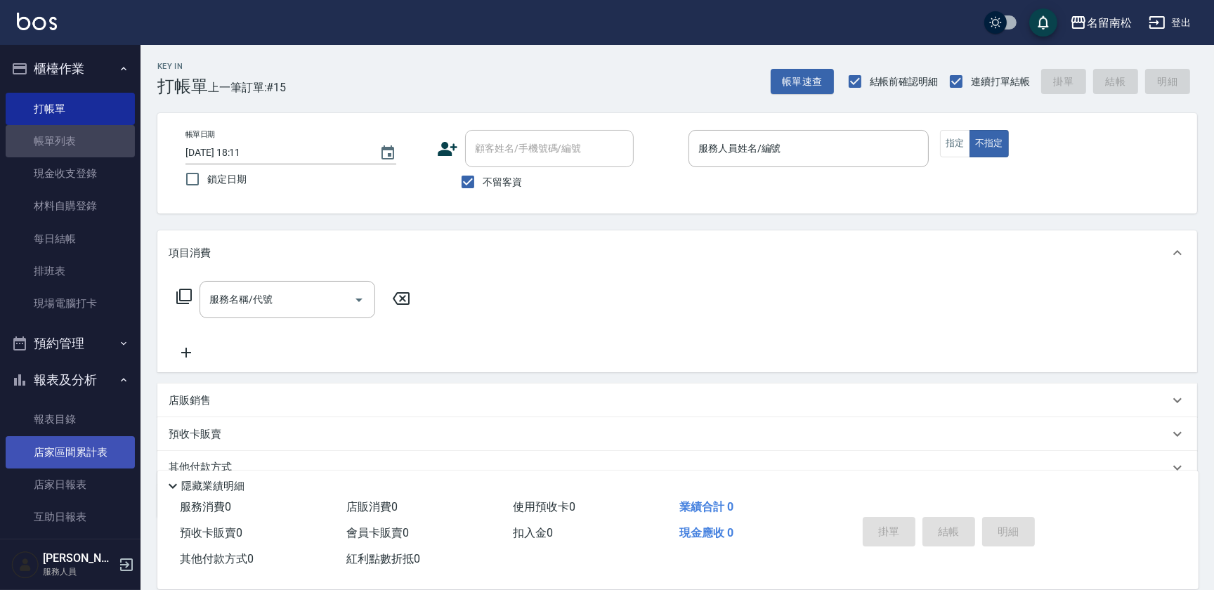
drag, startPoint x: 78, startPoint y: 136, endPoint x: 60, endPoint y: 456, distance: 320.8
click at [78, 136] on link "帳單列表" at bounding box center [70, 141] width 129 height 32
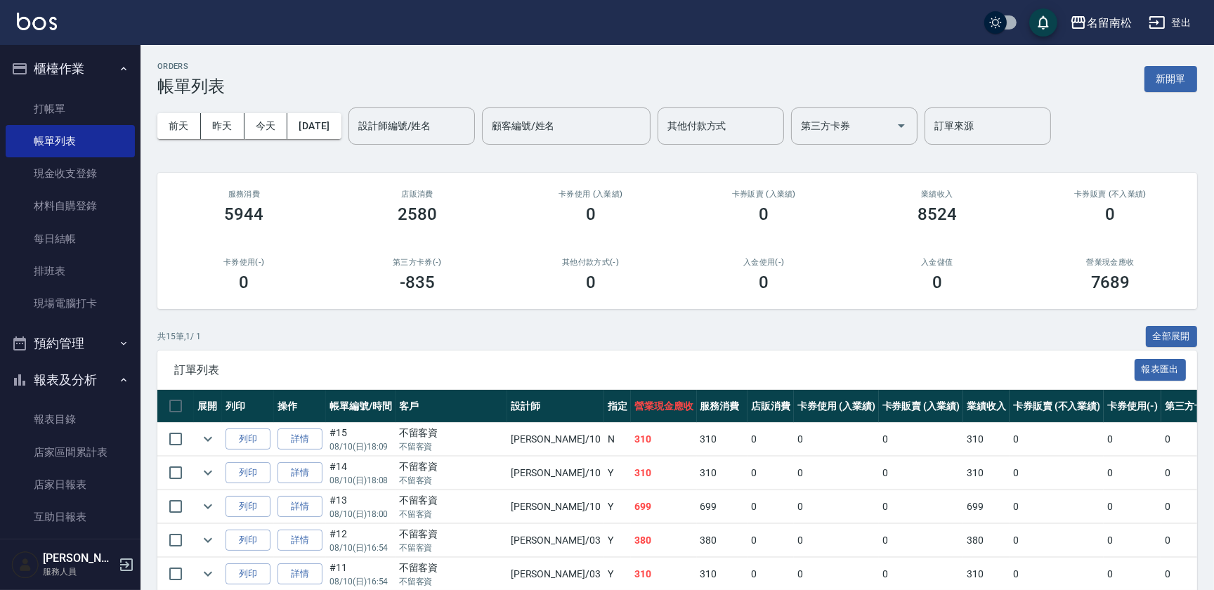
scroll to position [255, 0]
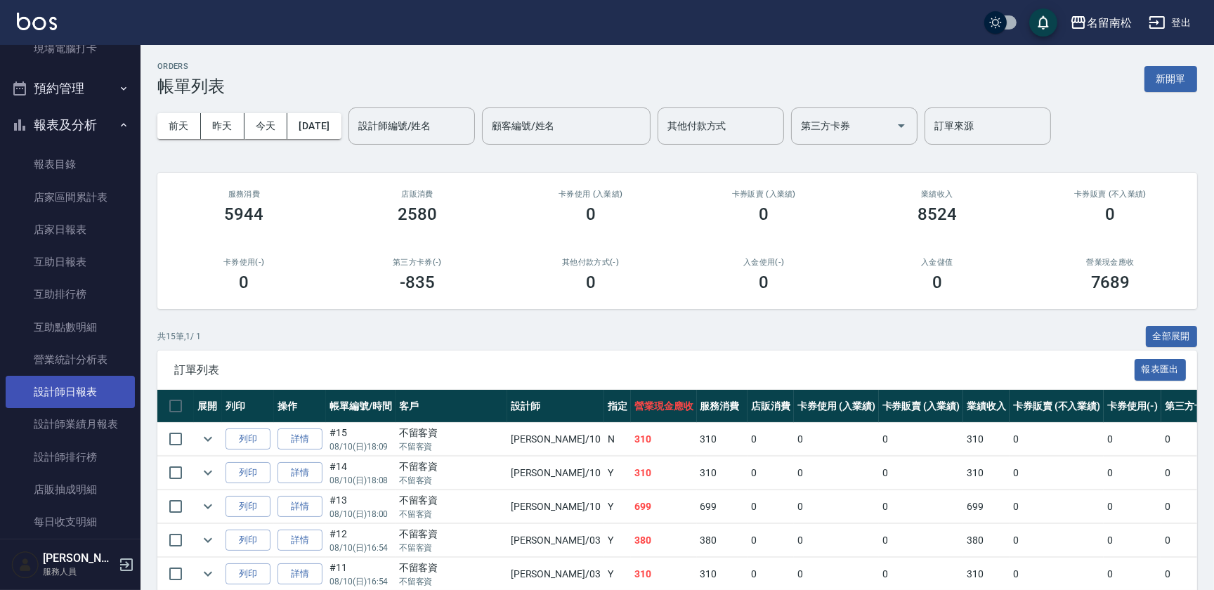
click at [88, 398] on link "設計師日報表" at bounding box center [70, 392] width 129 height 32
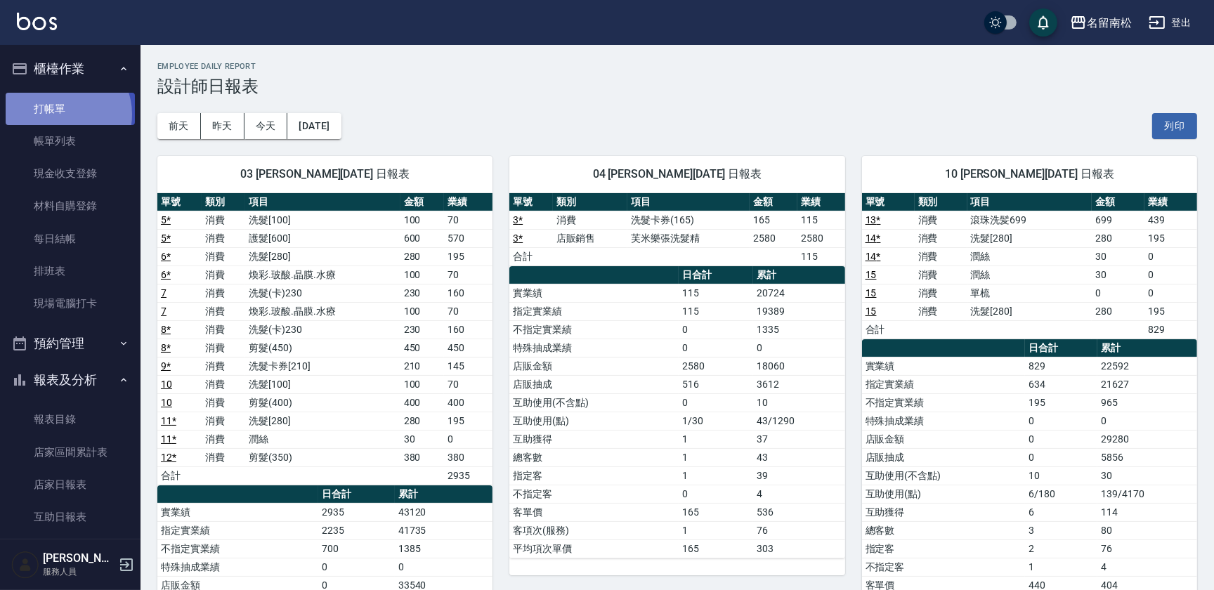
click at [64, 114] on link "打帳單" at bounding box center [70, 109] width 129 height 32
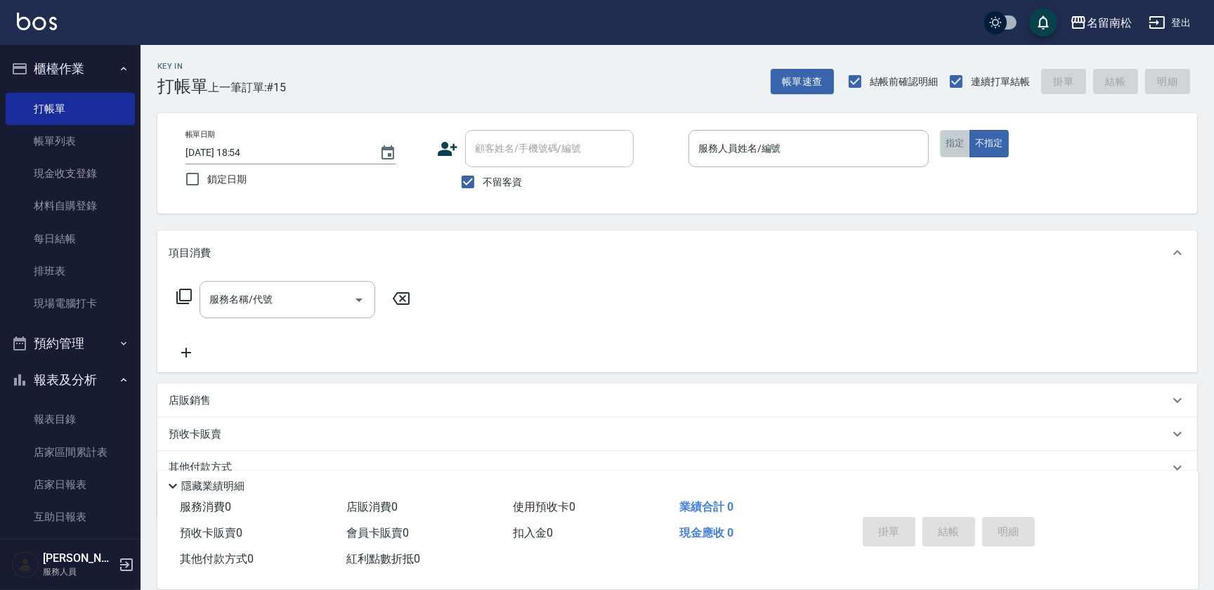
click at [956, 140] on button "指定" at bounding box center [955, 143] width 30 height 27
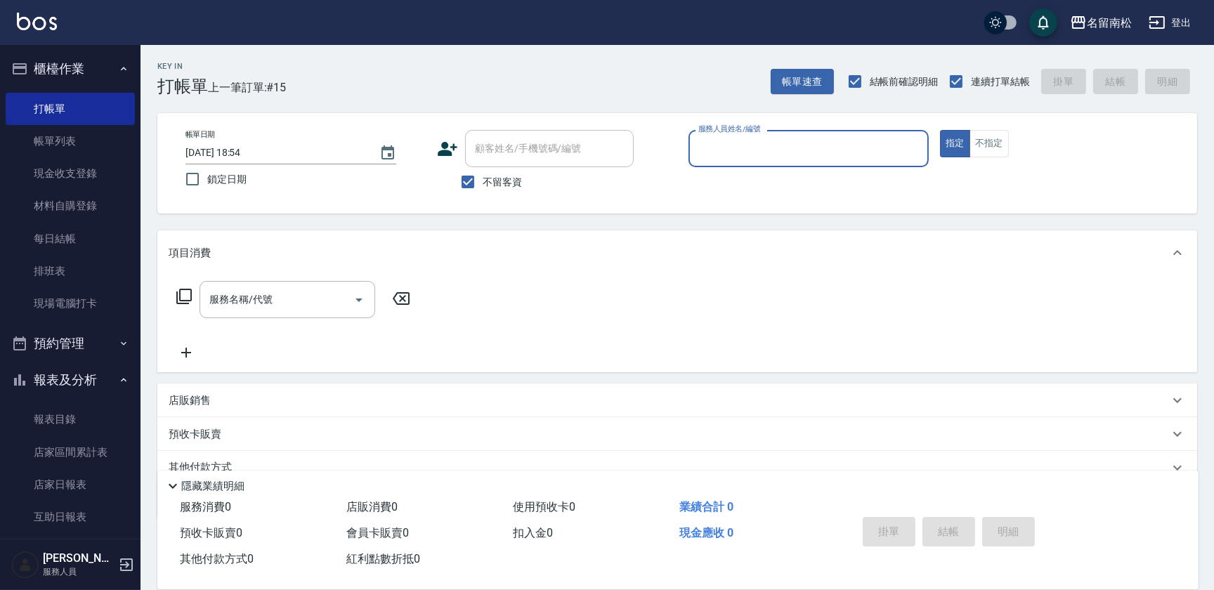
click at [744, 129] on label "服務人員姓名/編號" at bounding box center [729, 129] width 62 height 11
click at [744, 136] on input "服務人員姓名/編號" at bounding box center [809, 148] width 228 height 25
click at [738, 153] on input "服務人員姓名/編號" at bounding box center [809, 148] width 228 height 25
type input "[PERSON_NAME]04"
type button "true"
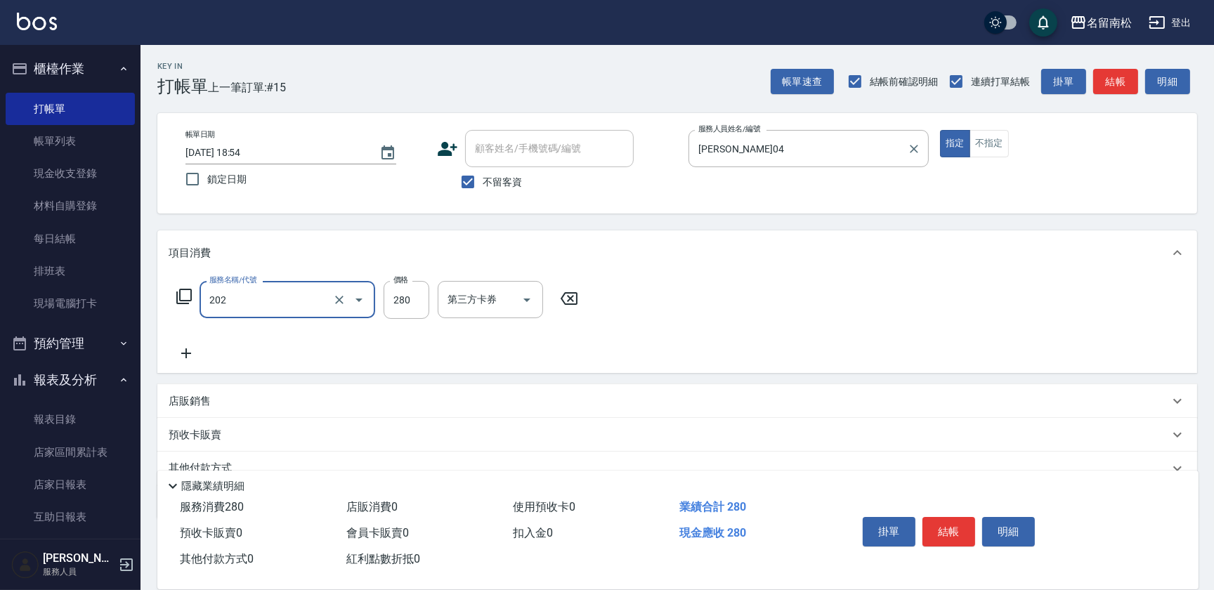
type input "洗髮[280](202)"
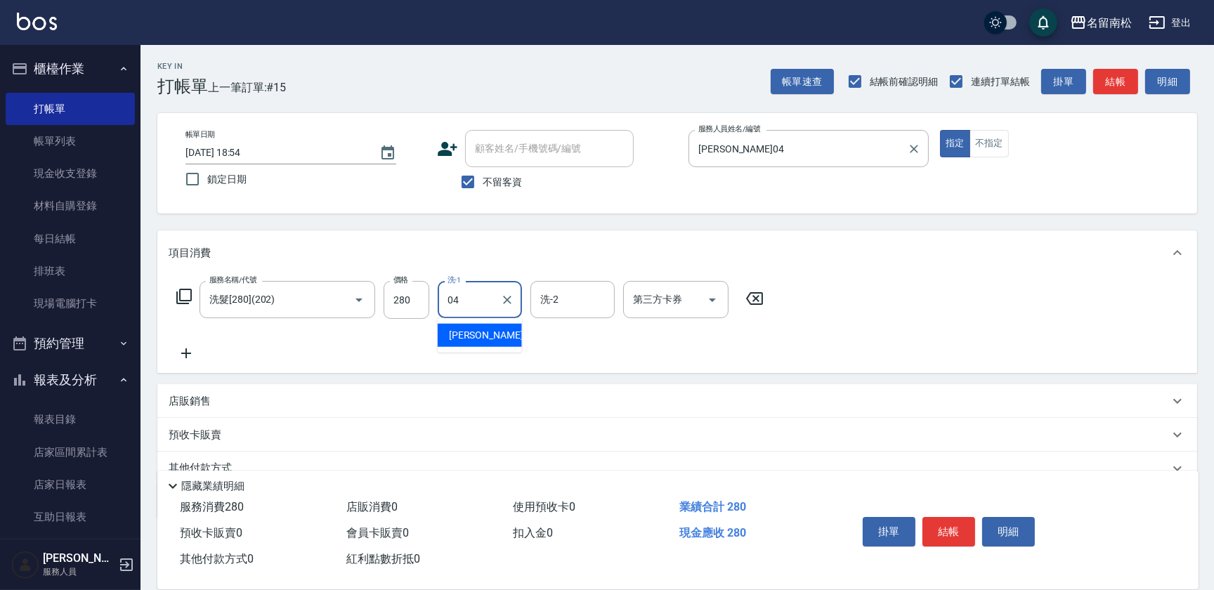
type input "[PERSON_NAME]04"
click at [964, 528] on button "結帳" at bounding box center [948, 531] width 53 height 29
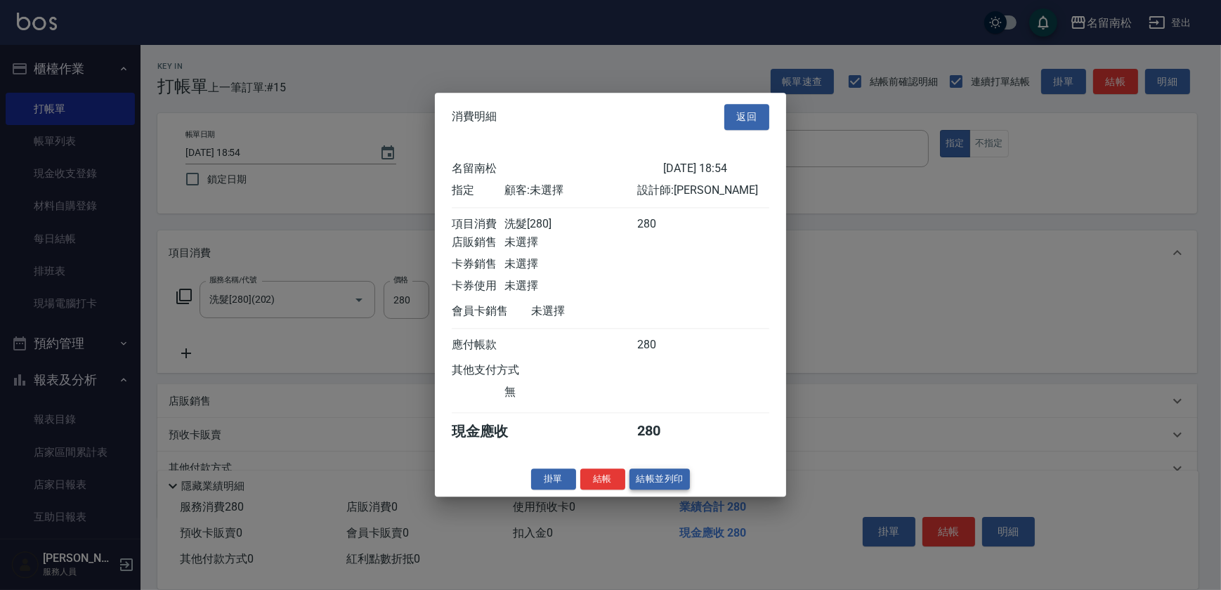
click at [689, 483] on button "結帳並列印" at bounding box center [659, 479] width 61 height 22
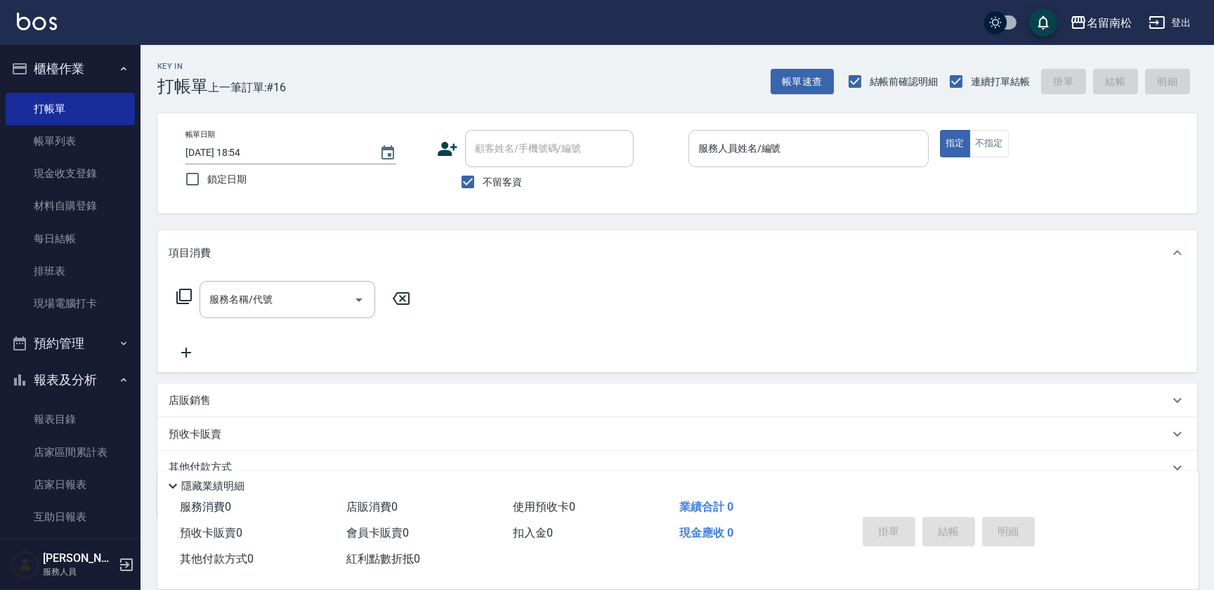
click at [855, 134] on div "服務人員姓名/編號" at bounding box center [808, 148] width 240 height 37
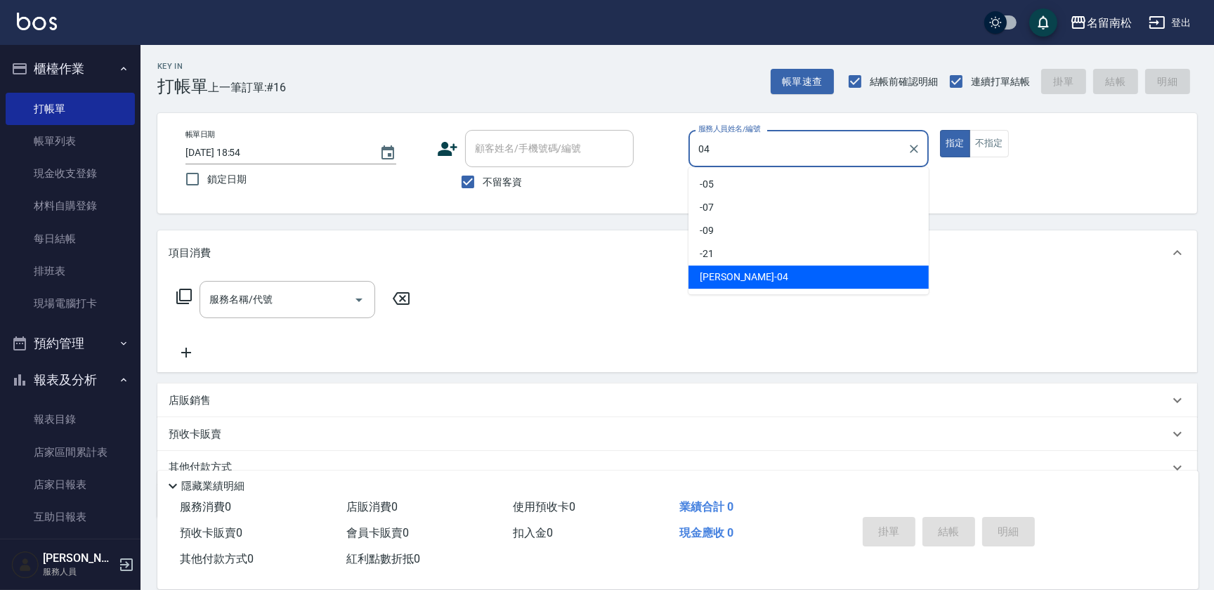
type input "[PERSON_NAME]04"
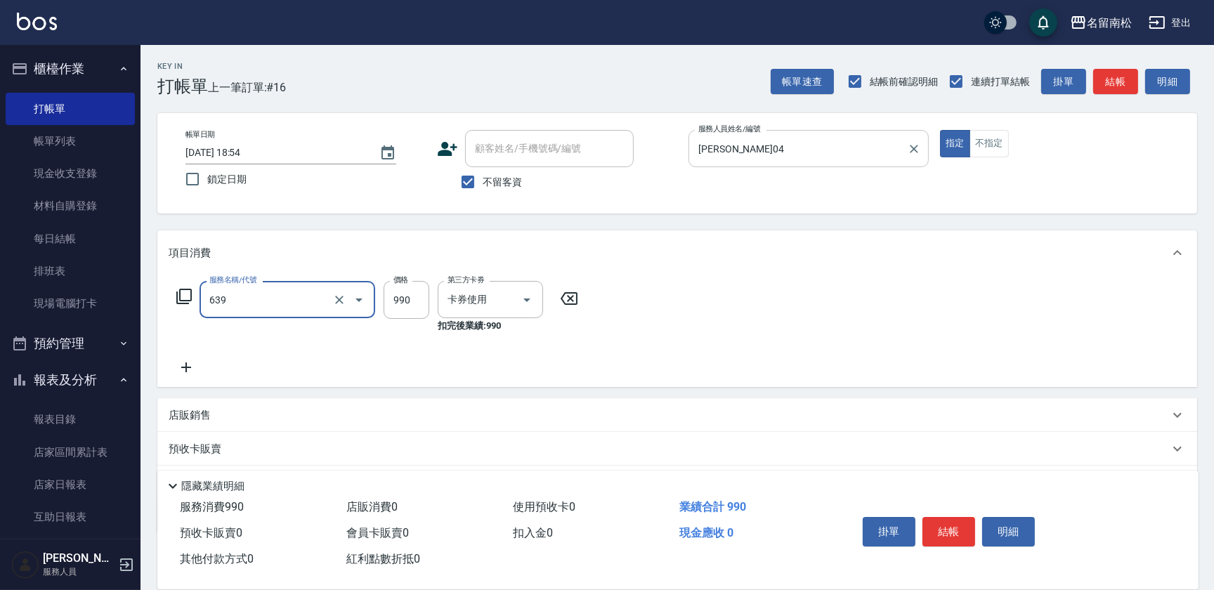
type input "(芙)蘆薈髮膜套卡(自材)(639)"
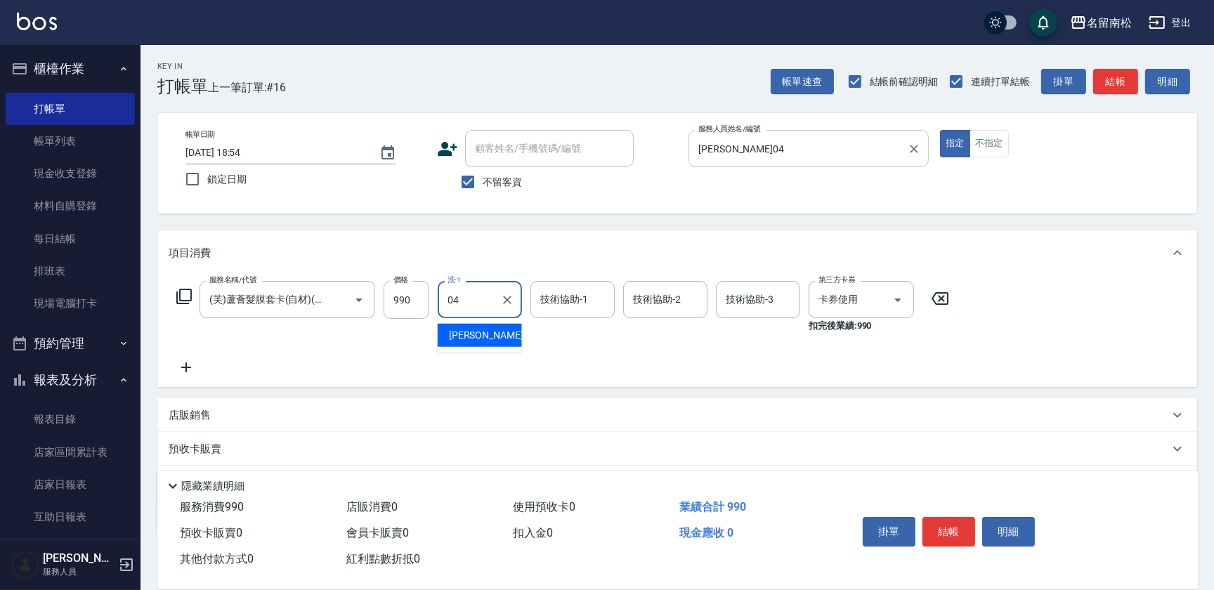
type input "[PERSON_NAME]04"
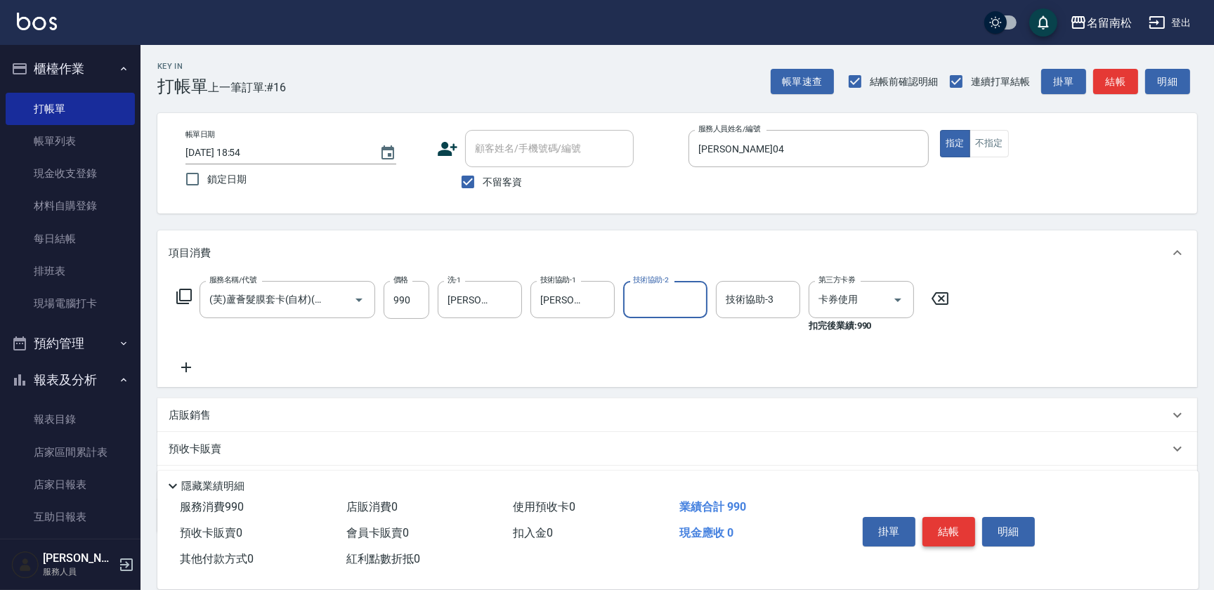
click at [954, 524] on button "結帳" at bounding box center [948, 531] width 53 height 29
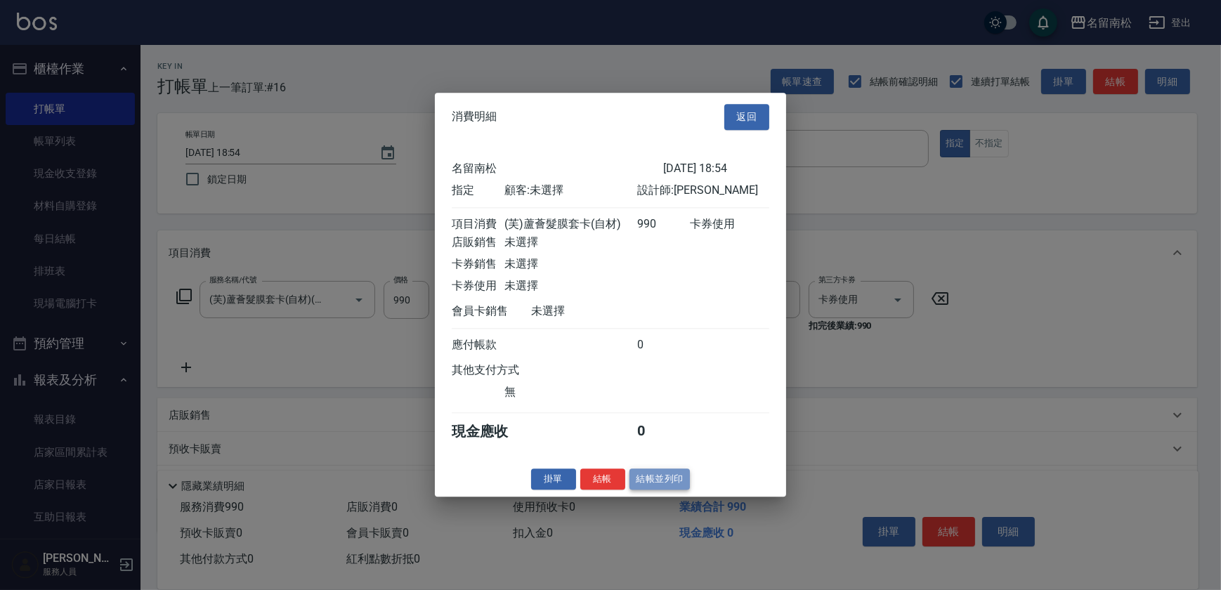
click at [674, 476] on button "結帳並列印" at bounding box center [659, 479] width 61 height 22
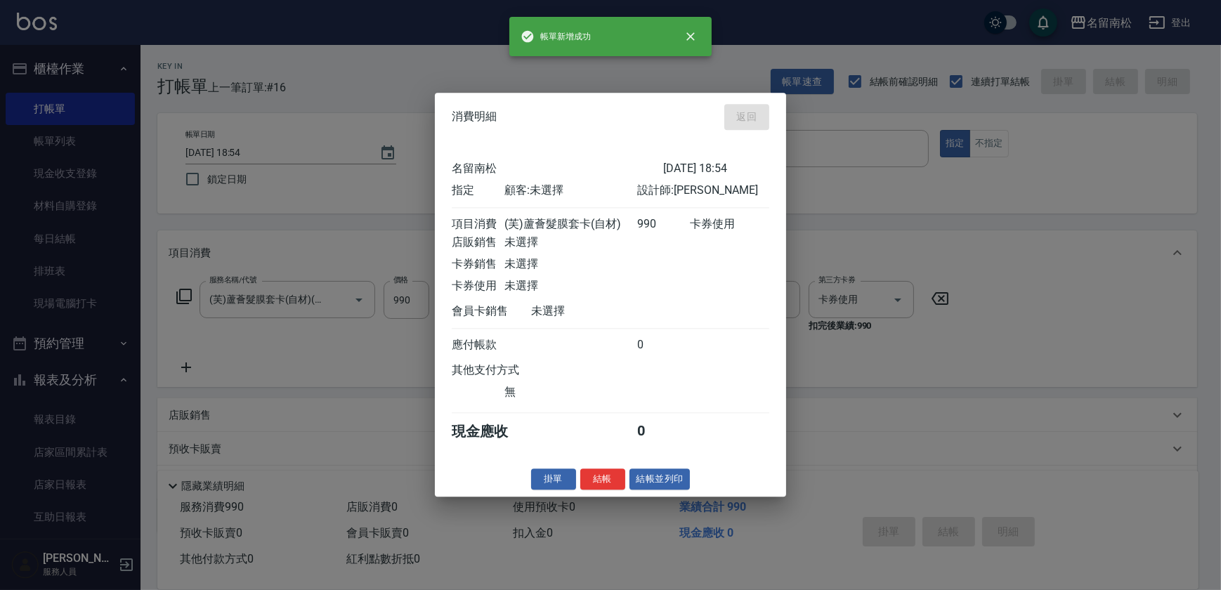
type input "[DATE] 18:55"
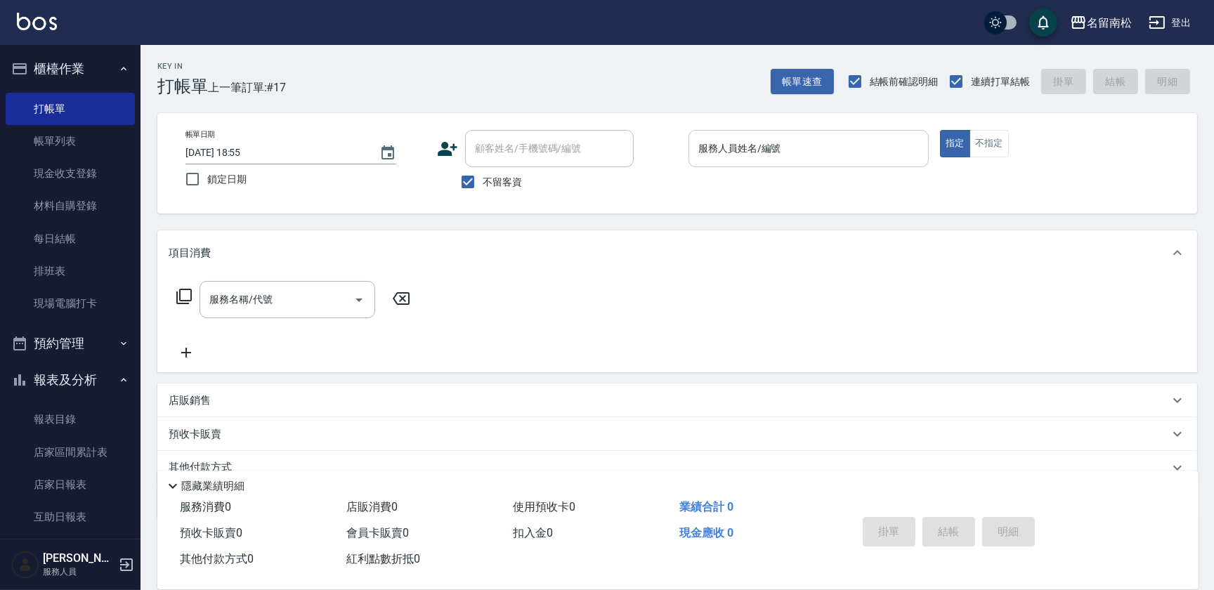
drag, startPoint x: 815, startPoint y: 150, endPoint x: 820, endPoint y: 144, distance: 7.9
click at [815, 150] on input "服務人員姓名/編號" at bounding box center [809, 148] width 228 height 25
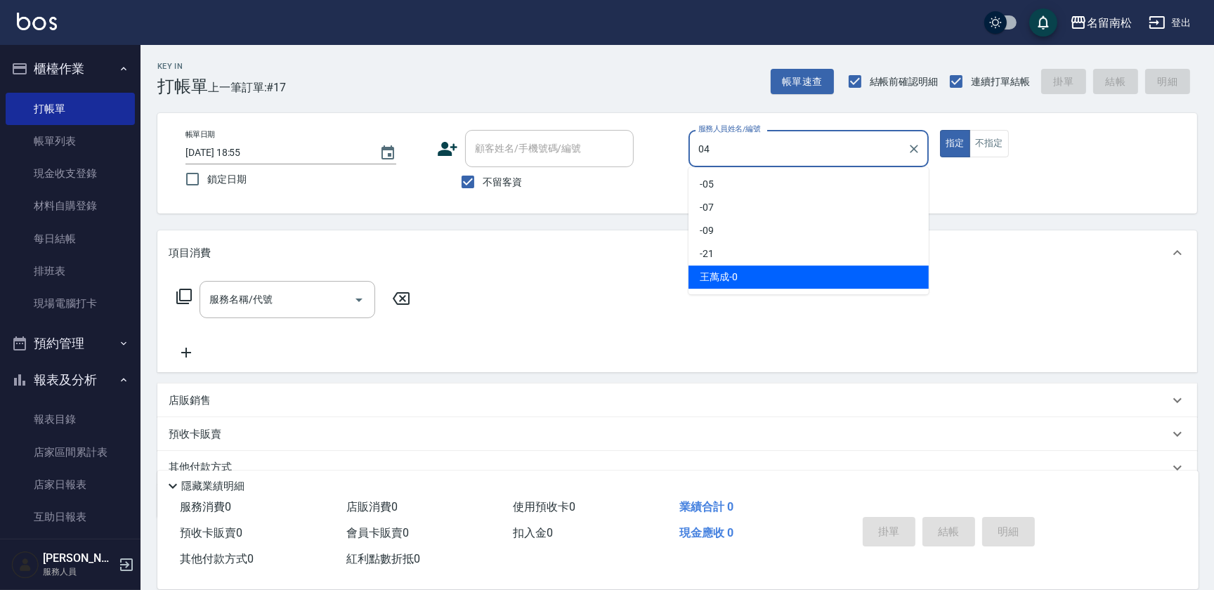
type input "[PERSON_NAME]04"
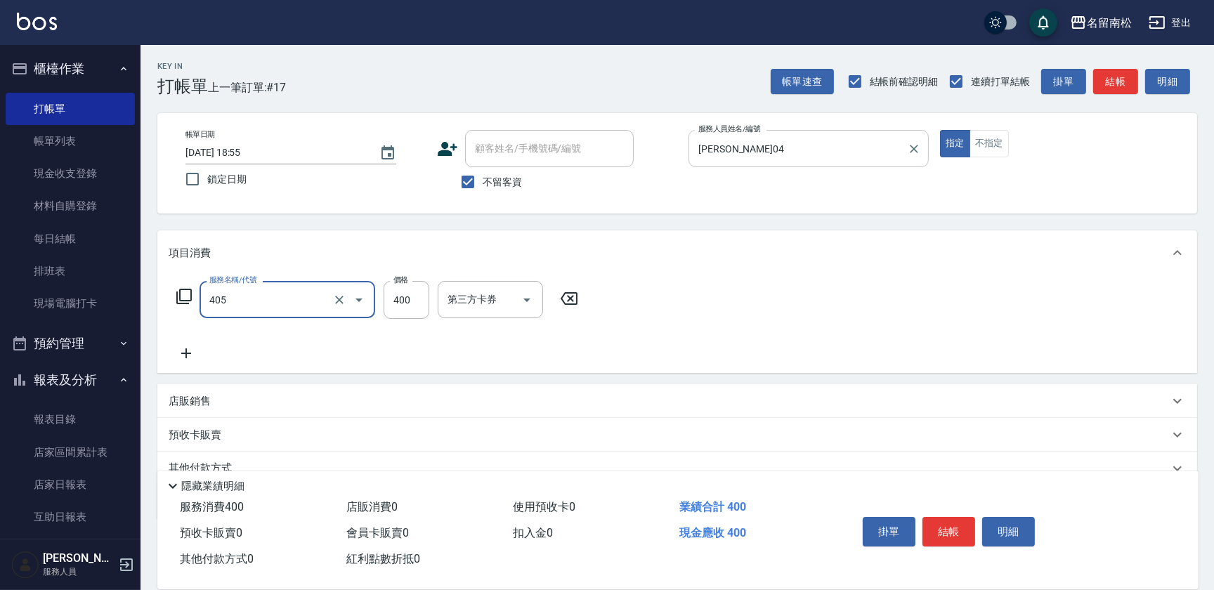
type input "剪髮(400)(405)"
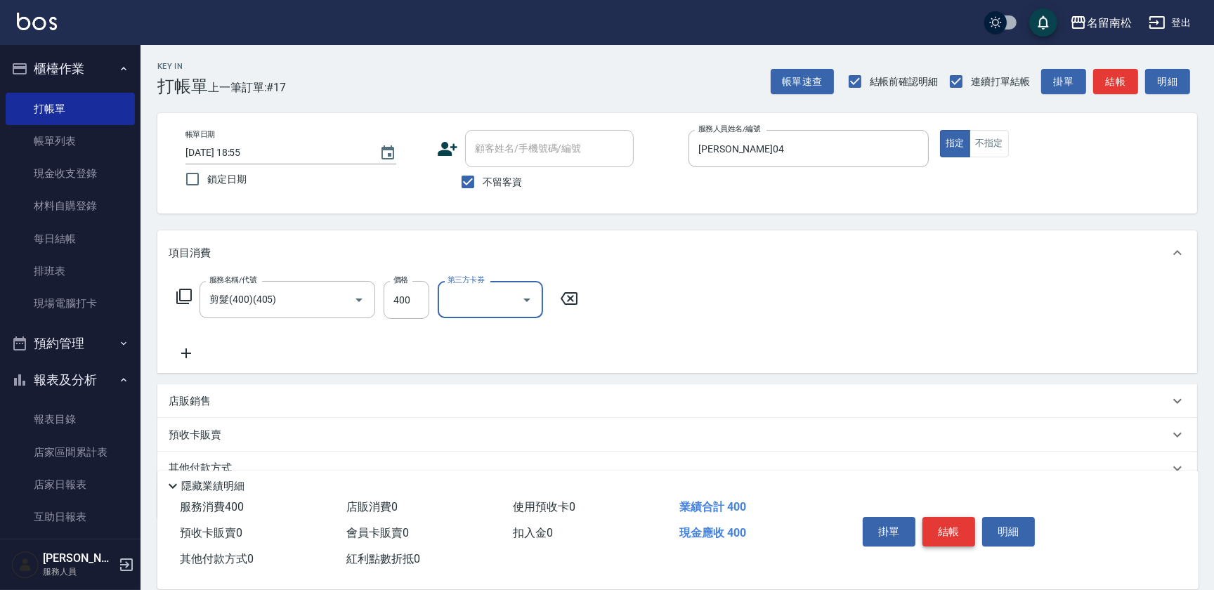
click at [962, 530] on button "結帳" at bounding box center [948, 531] width 53 height 29
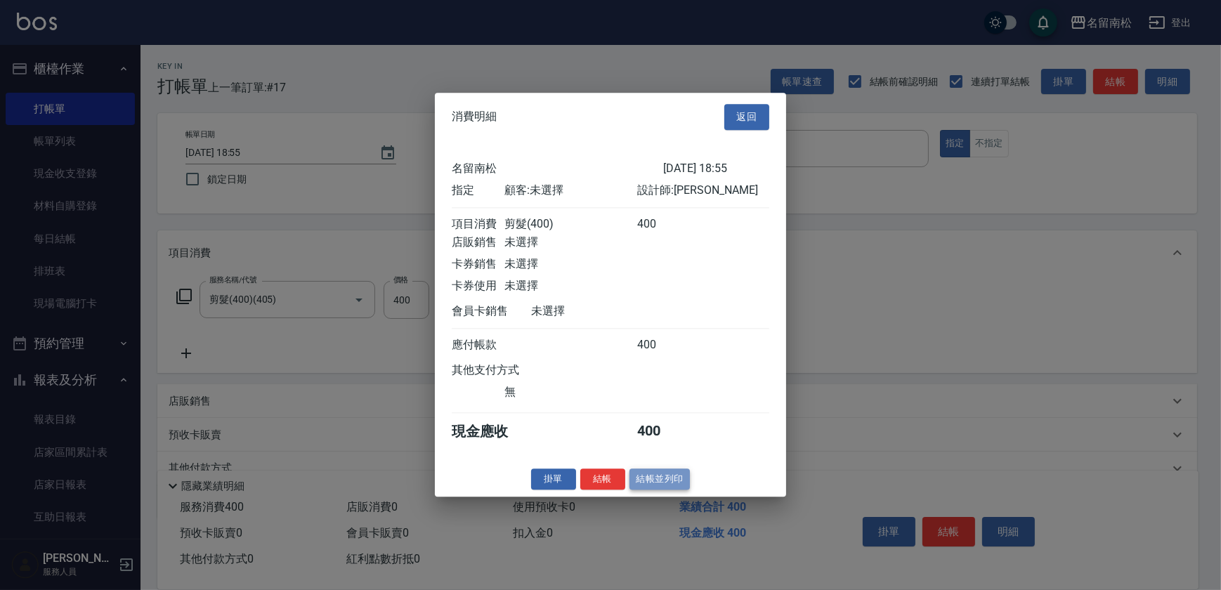
click at [671, 475] on button "結帳並列印" at bounding box center [659, 479] width 61 height 22
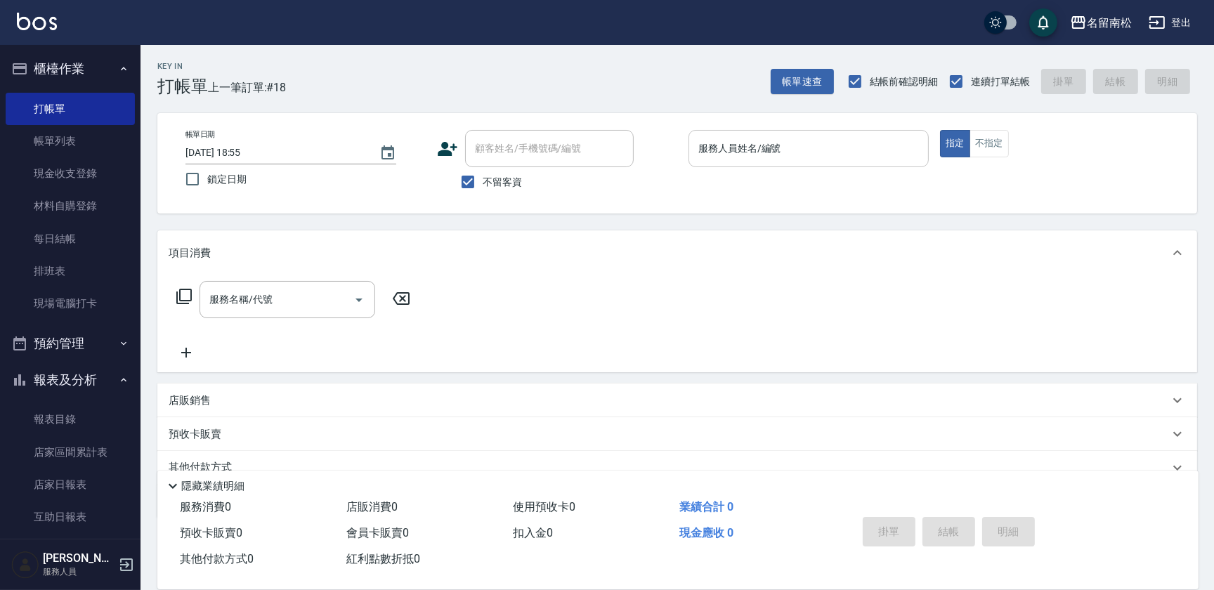
click at [808, 140] on input "服務人員姓名/編號" at bounding box center [809, 148] width 228 height 25
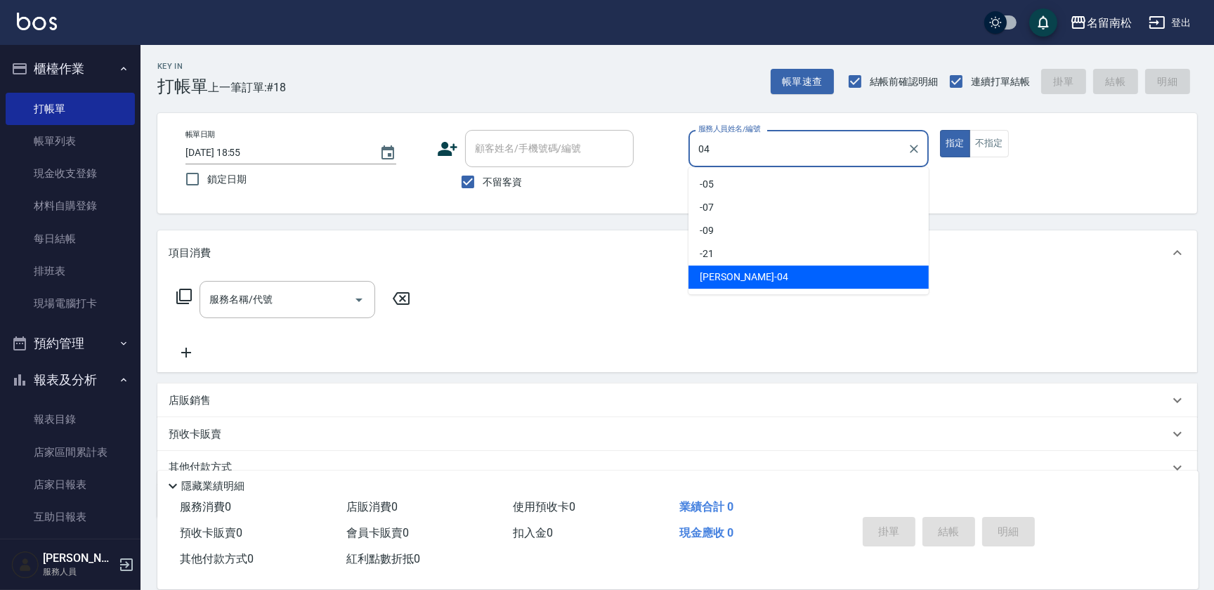
type input "[PERSON_NAME]04"
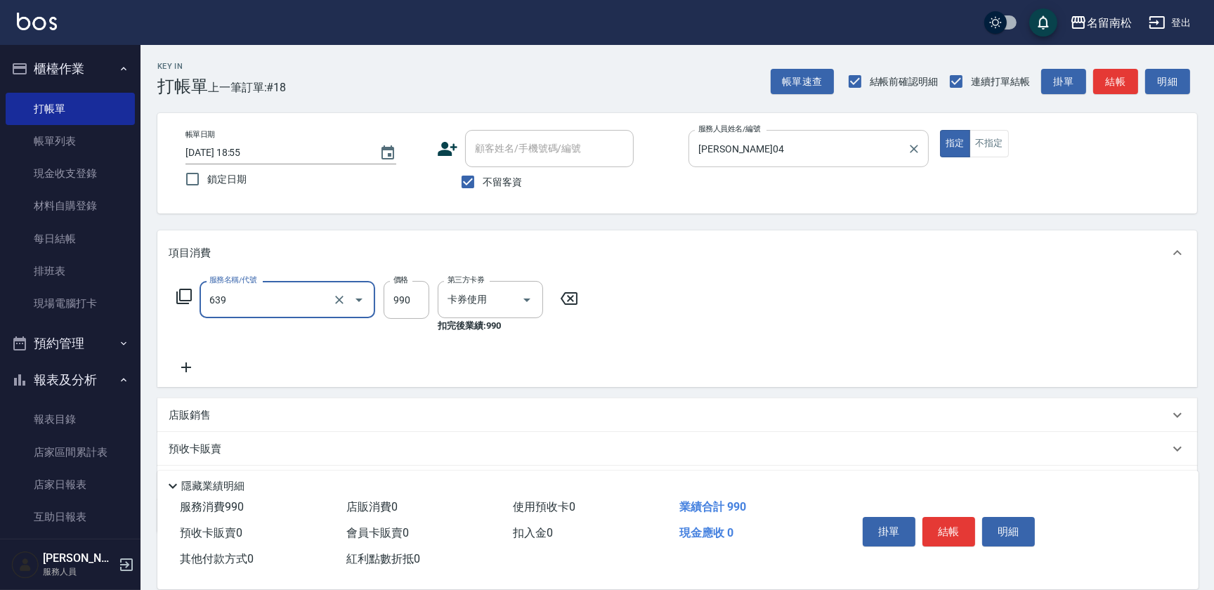
type input "(芙)蘆薈髮膜套卡(自材)(639)"
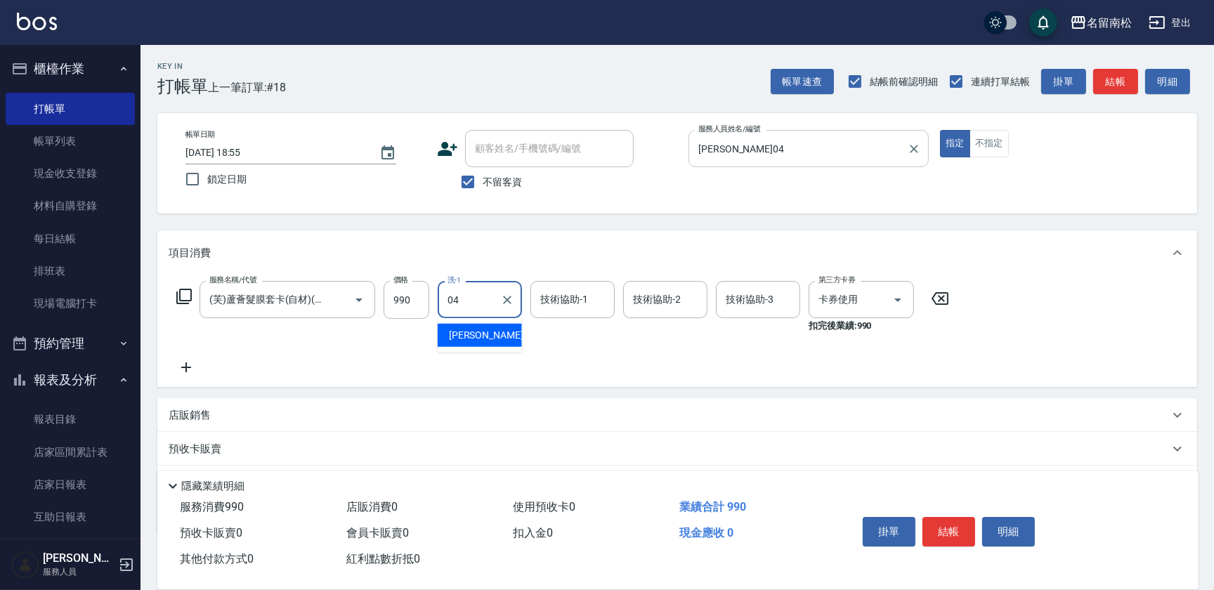
type input "[PERSON_NAME]04"
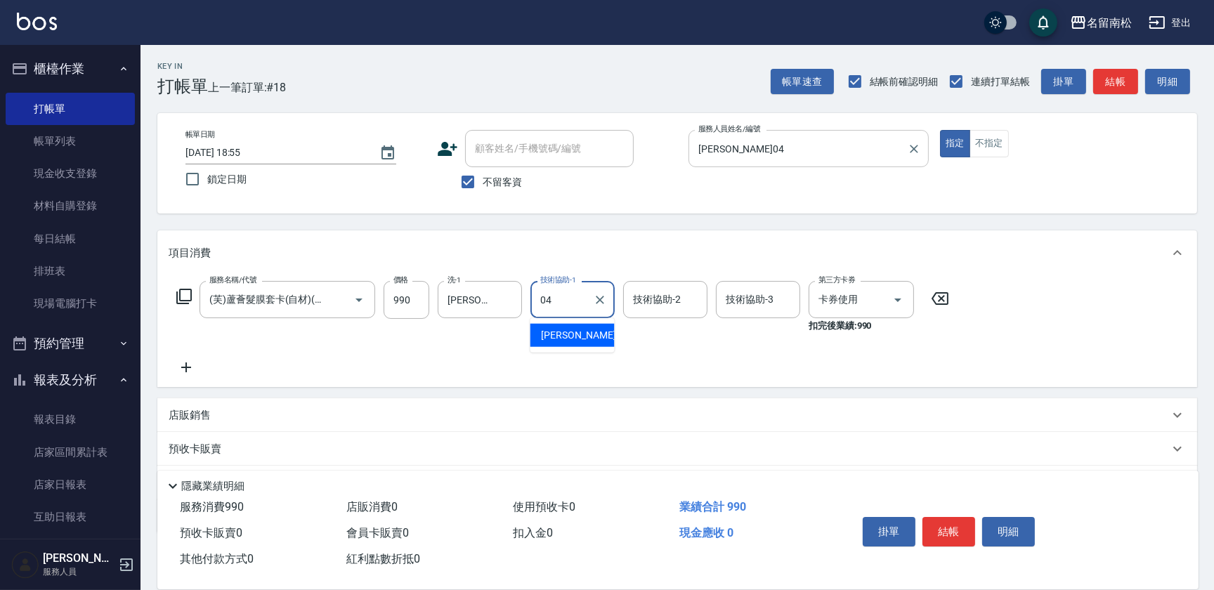
type input "[PERSON_NAME]04"
click at [968, 524] on button "結帳" at bounding box center [948, 531] width 53 height 29
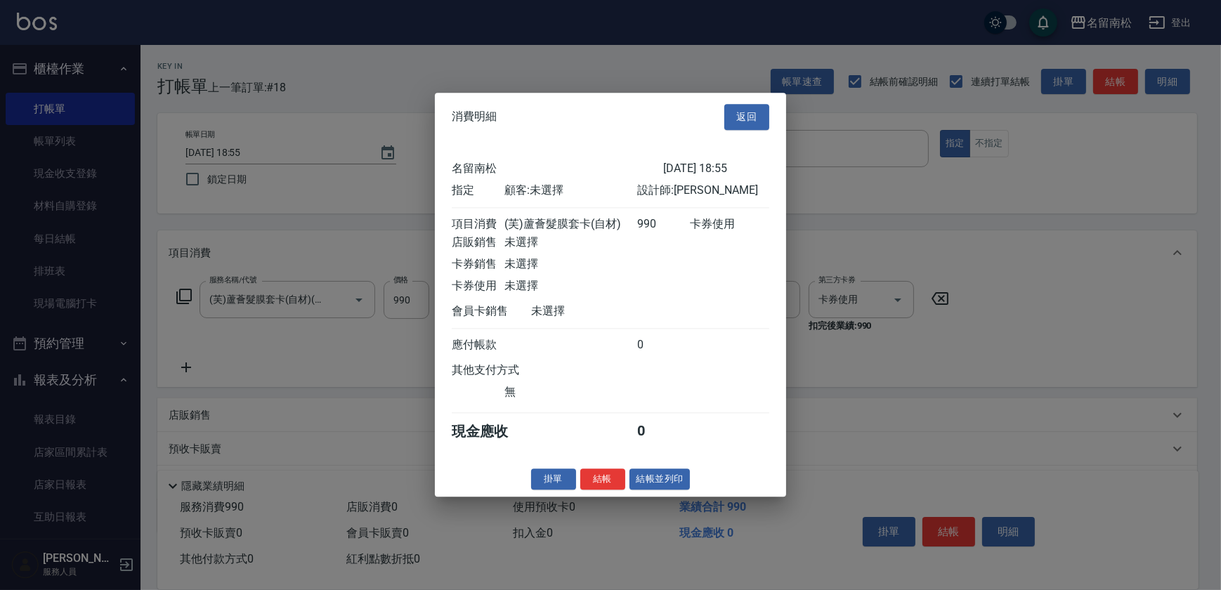
click at [658, 483] on button "結帳並列印" at bounding box center [659, 479] width 61 height 22
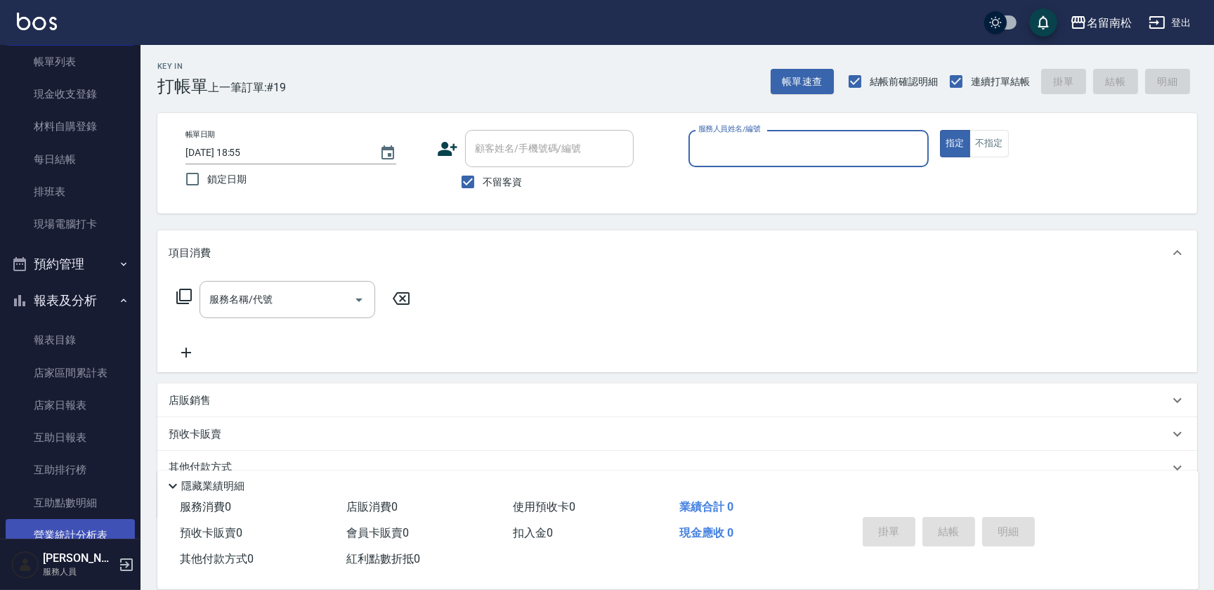
scroll to position [191, 0]
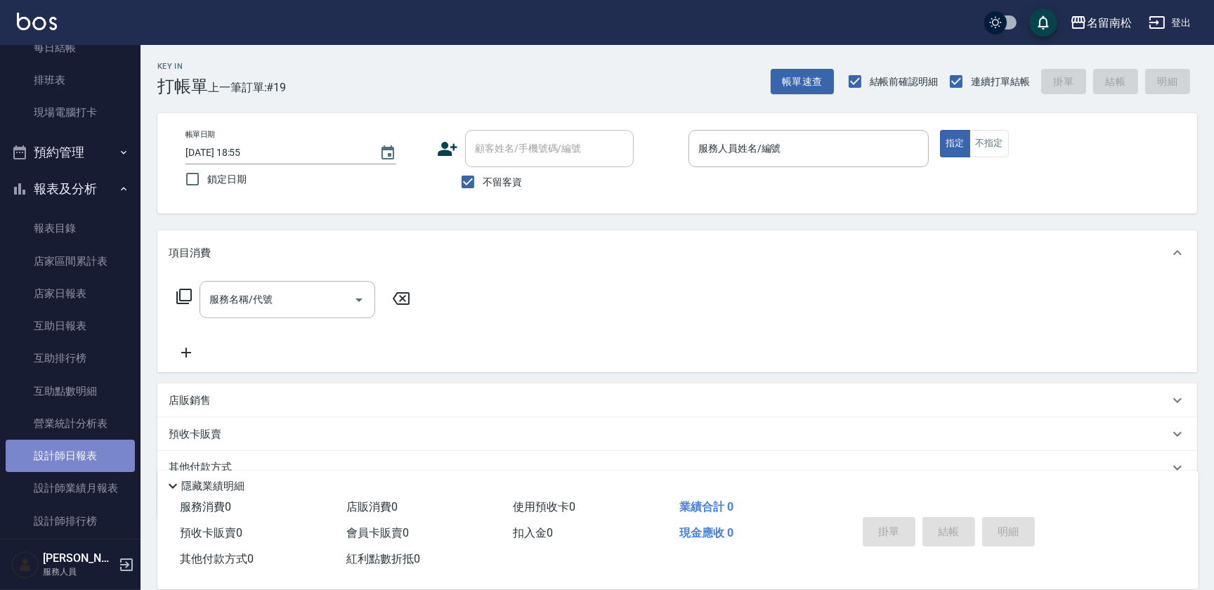
click at [94, 456] on link "設計師日報表" at bounding box center [70, 456] width 129 height 32
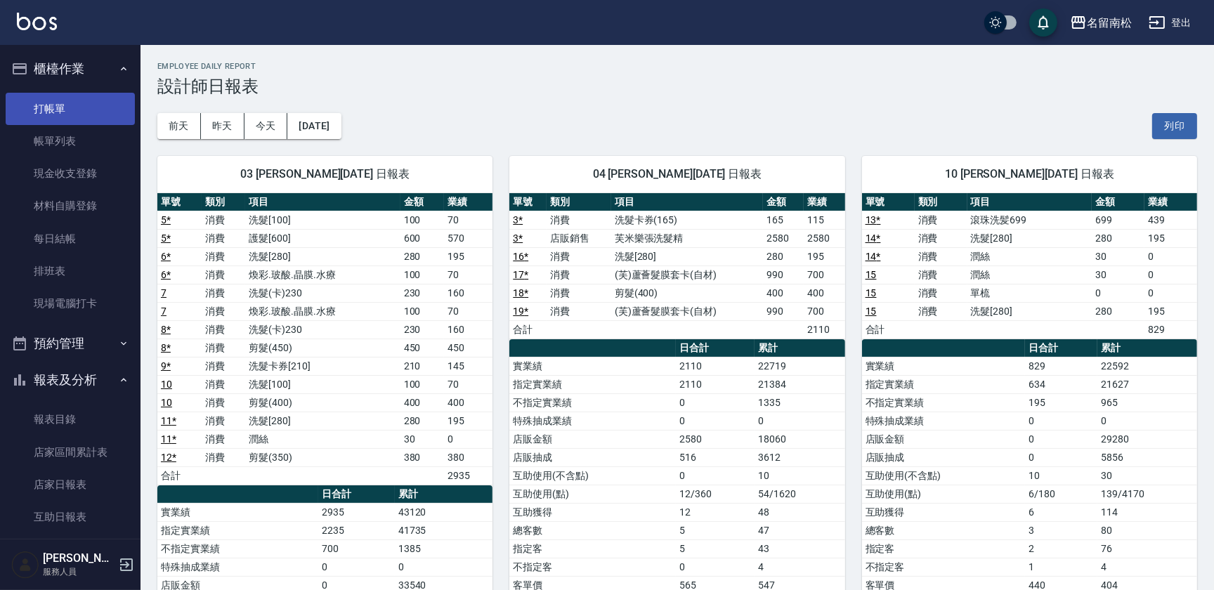
click at [84, 105] on link "打帳單" at bounding box center [70, 109] width 129 height 32
